Goal: Task Accomplishment & Management: Use online tool/utility

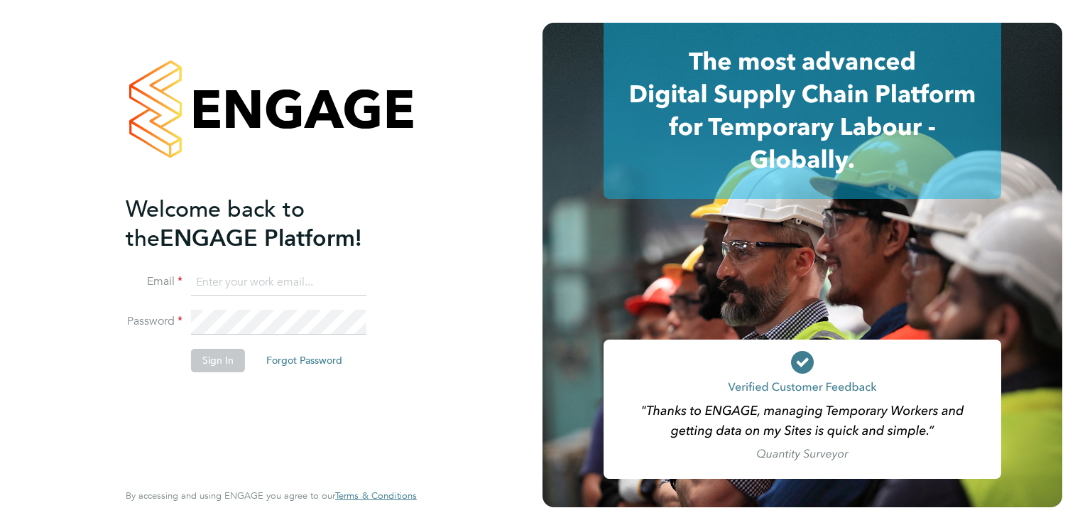
click at [221, 279] on input at bounding box center [278, 283] width 175 height 26
type input "[EMAIL_ADDRESS][PERSON_NAME][DOMAIN_NAME]"
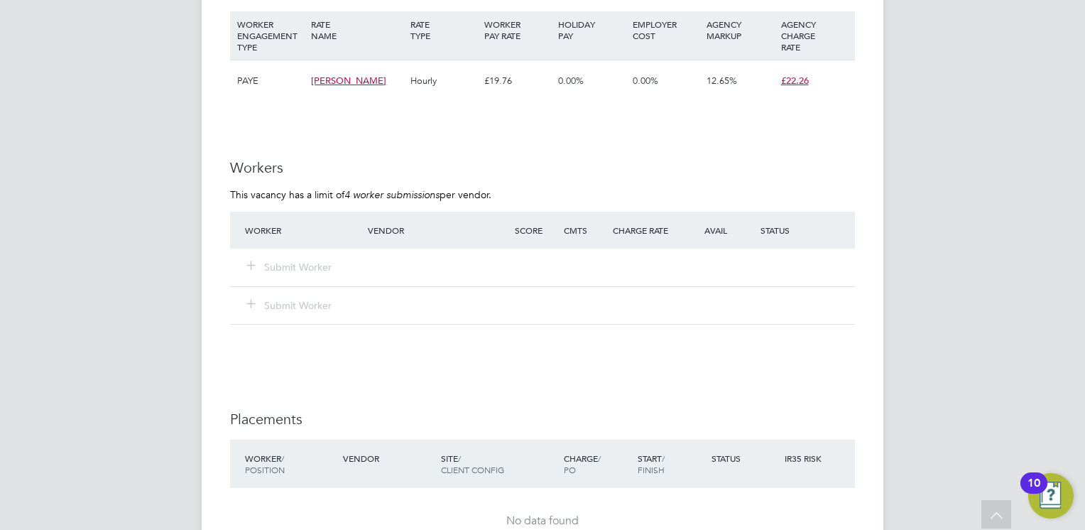
scroll to position [1385, 0]
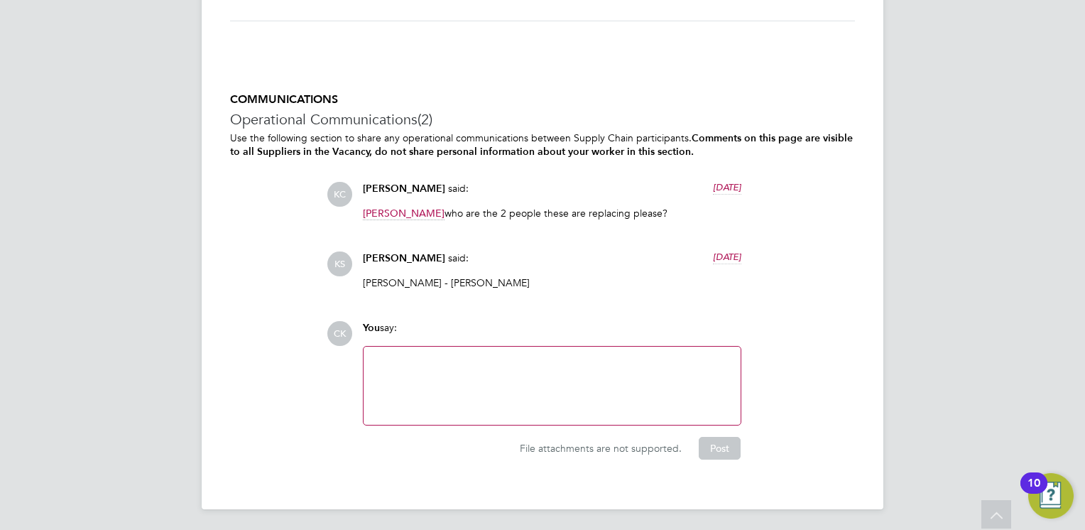
click at [500, 365] on div at bounding box center [552, 385] width 360 height 61
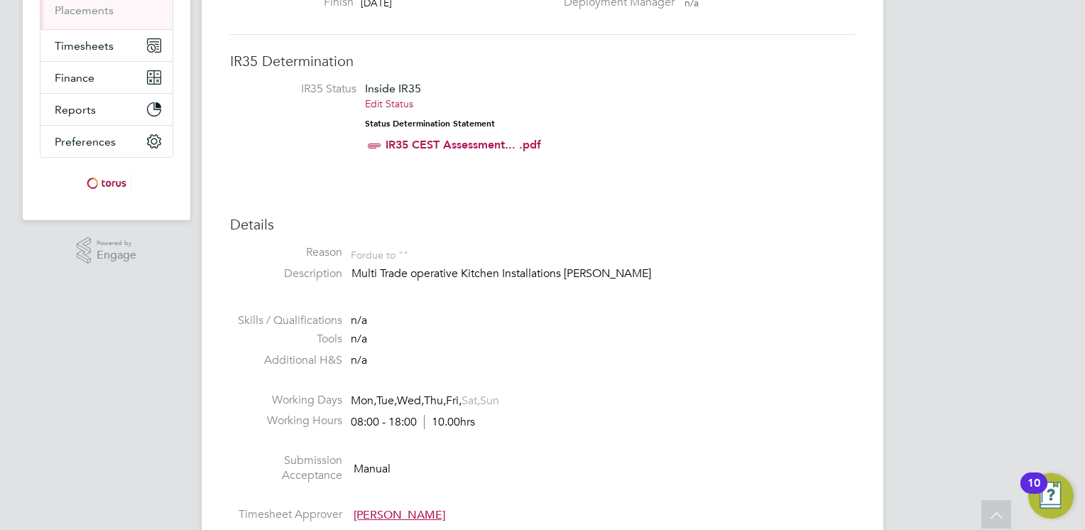
scroll to position [0, 0]
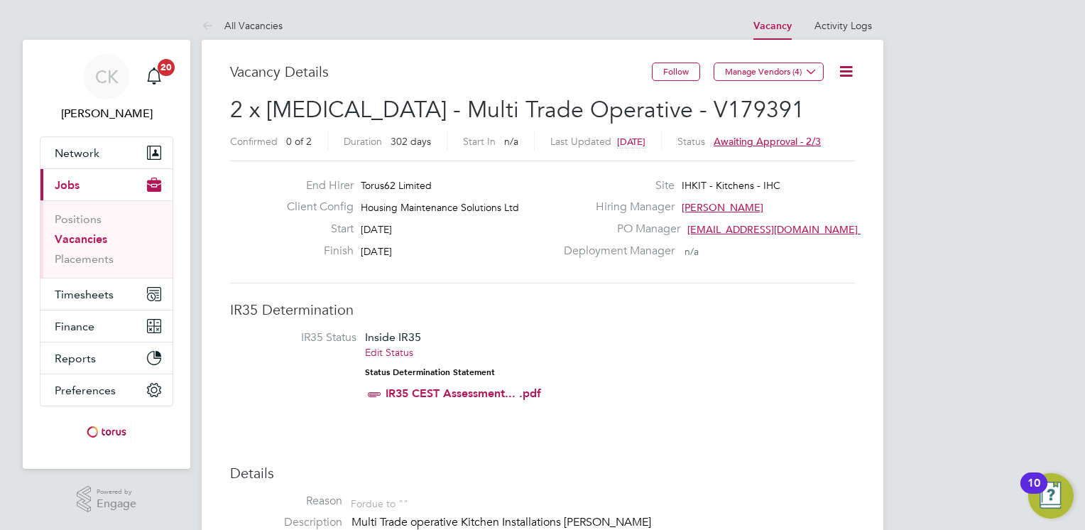
click at [845, 67] on icon at bounding box center [846, 71] width 18 height 18
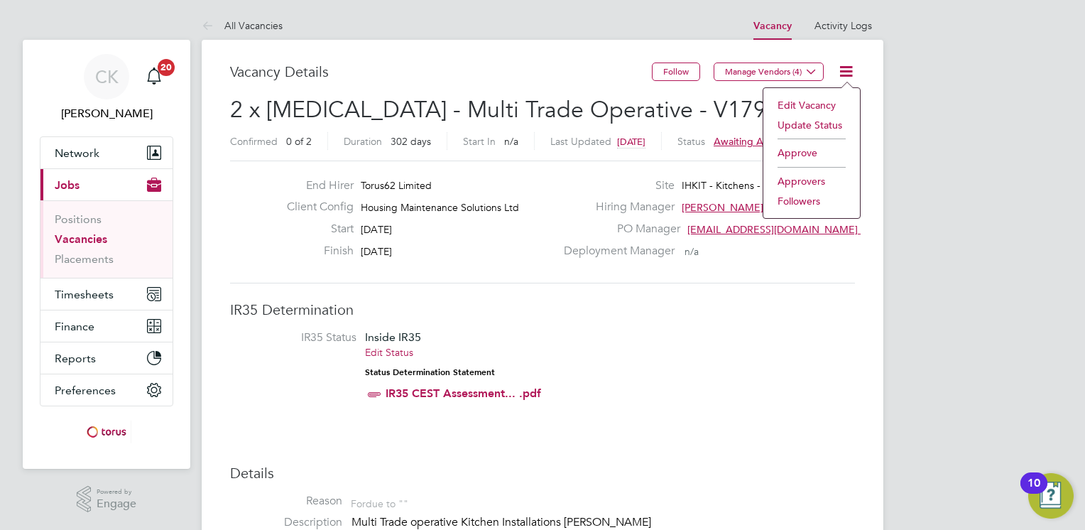
drag, startPoint x: 820, startPoint y: 147, endPoint x: 789, endPoint y: 201, distance: 62.4
click at [820, 148] on li "Approve" at bounding box center [812, 153] width 82 height 20
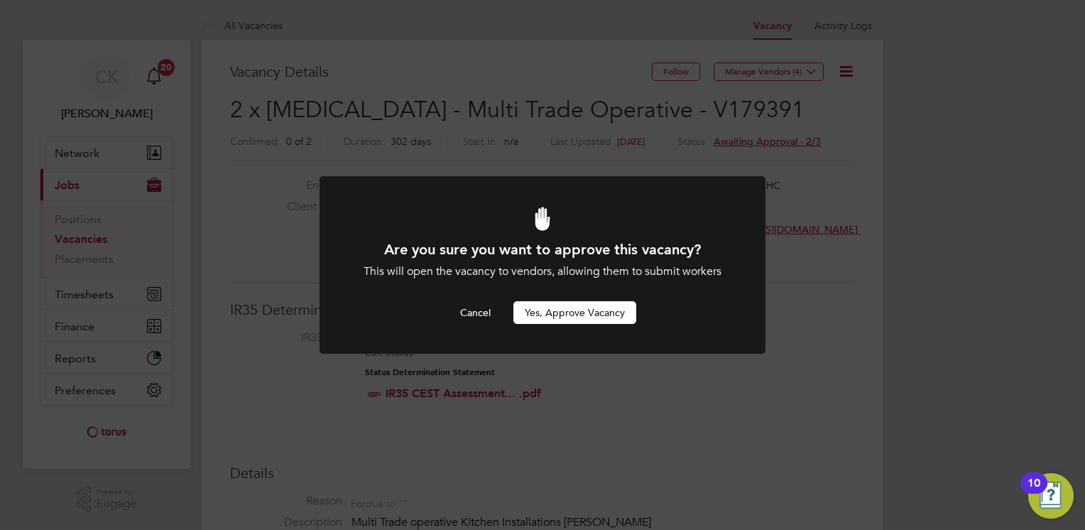
click at [585, 312] on button "Yes, Approve Vacancy" at bounding box center [574, 312] width 123 height 23
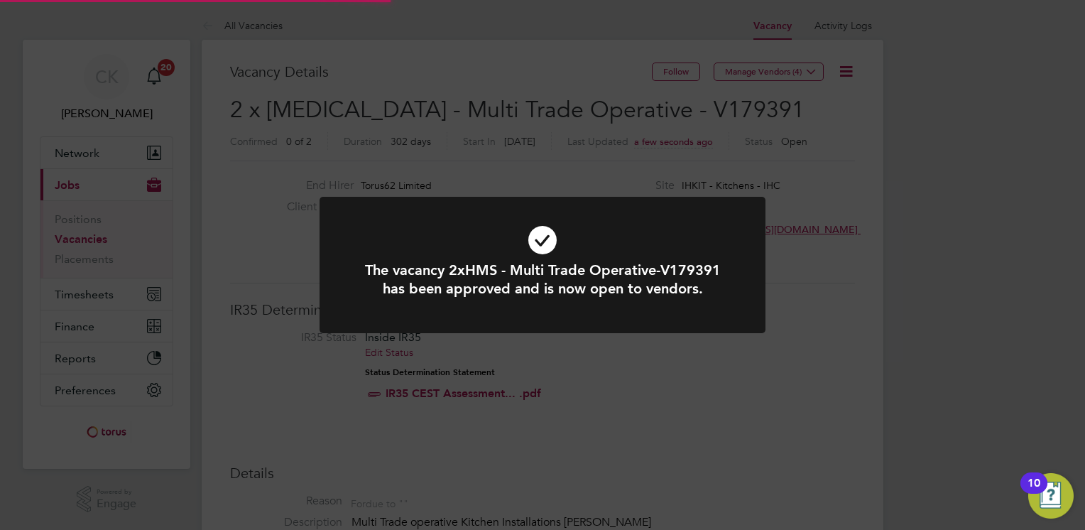
scroll to position [42, 99]
